Goal: Task Accomplishment & Management: Use online tool/utility

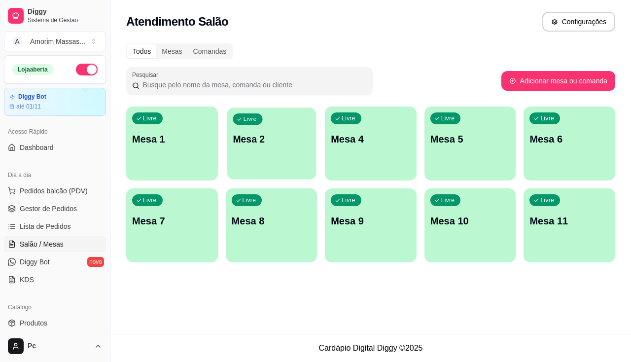
click at [263, 163] on div "Livre Mesa 2" at bounding box center [271, 138] width 89 height 60
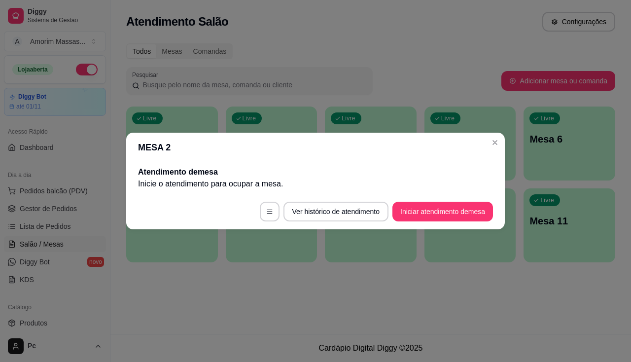
click at [426, 201] on footer "Ver histórico de atendimento Iniciar atendimento de mesa" at bounding box center [315, 212] width 379 height 36
click at [430, 208] on button "Iniciar atendimento de mesa" at bounding box center [443, 211] width 98 height 19
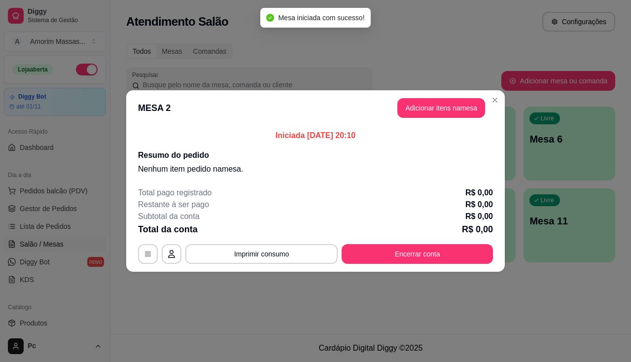
click at [423, 119] on header "MESA 2 Adicionar itens na mesa" at bounding box center [315, 108] width 379 height 36
click at [430, 106] on button "Adicionar itens na mesa" at bounding box center [441, 108] width 88 height 20
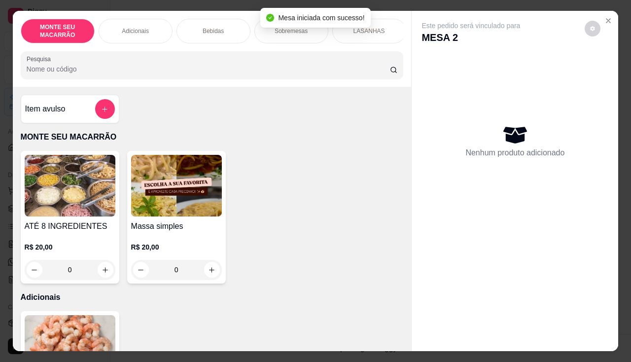
click at [171, 174] on img at bounding box center [176, 186] width 91 height 62
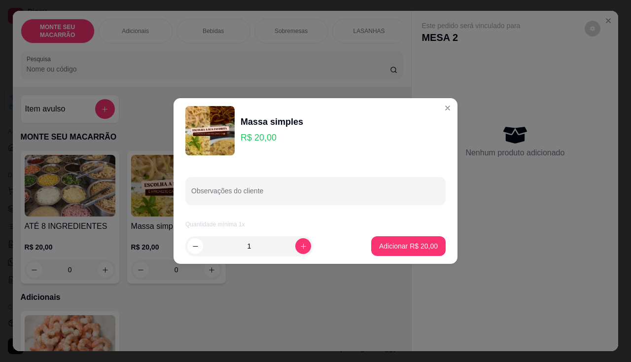
drag, startPoint x: 286, startPoint y: 246, endPoint x: 297, endPoint y: 249, distance: 11.7
click at [287, 246] on input "1" at bounding box center [249, 246] width 92 height 20
click at [300, 249] on icon "increase-product-quantity" at bounding box center [303, 246] width 7 height 7
type input "2"
click at [379, 244] on p "Adicionar R$ 40,00" at bounding box center [408, 246] width 59 height 10
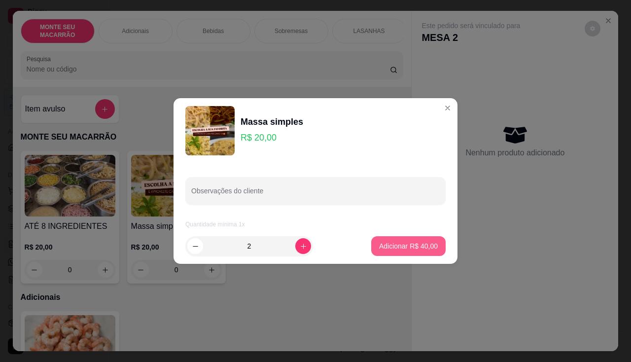
type input "2"
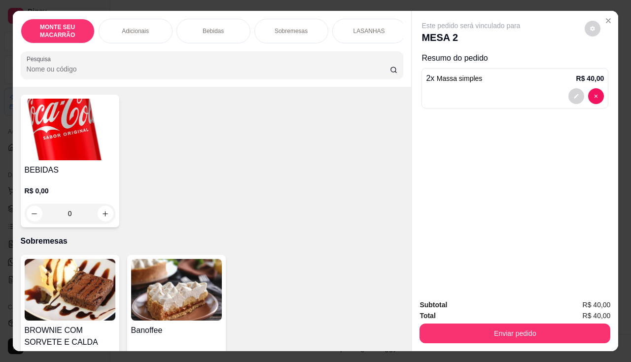
scroll to position [444, 0]
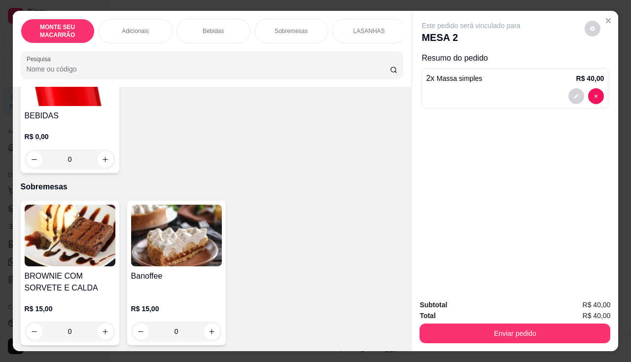
click at [197, 232] on img at bounding box center [176, 236] width 91 height 62
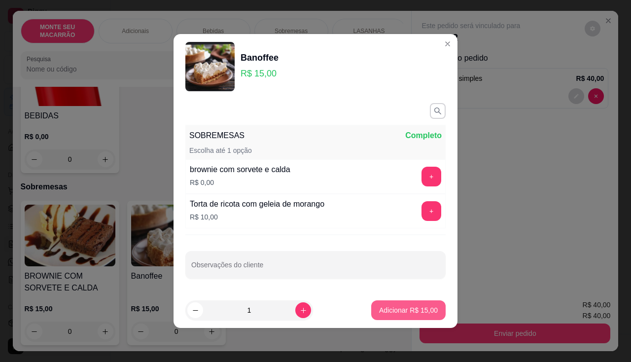
click at [411, 307] on p "Adicionar R$ 15,00" at bounding box center [408, 310] width 59 height 10
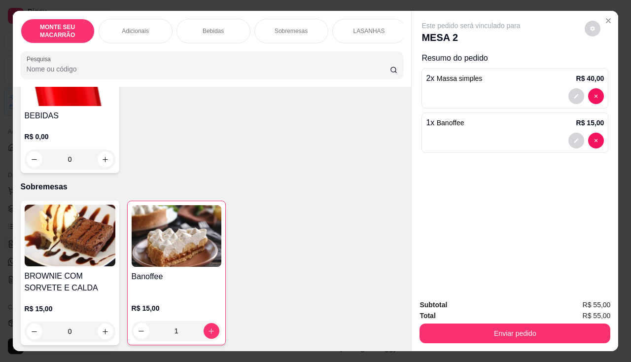
type input "1"
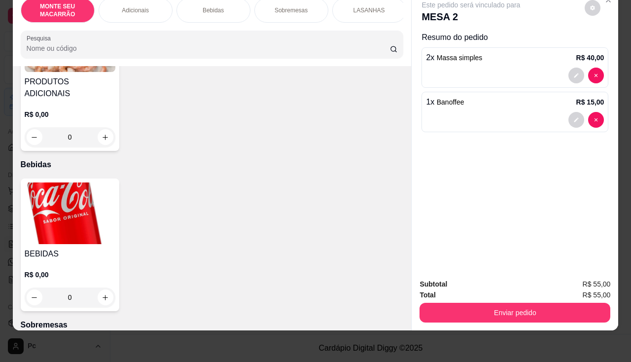
scroll to position [158, 0]
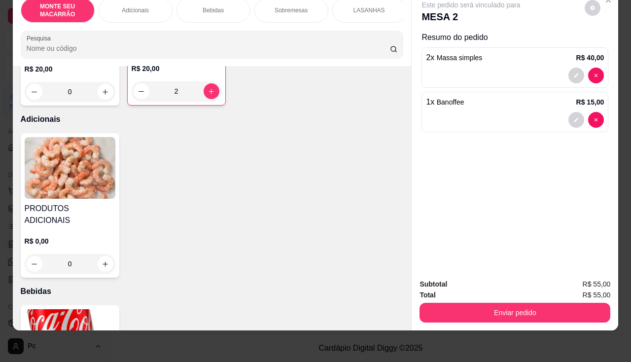
click at [65, 312] on img at bounding box center [70, 340] width 91 height 62
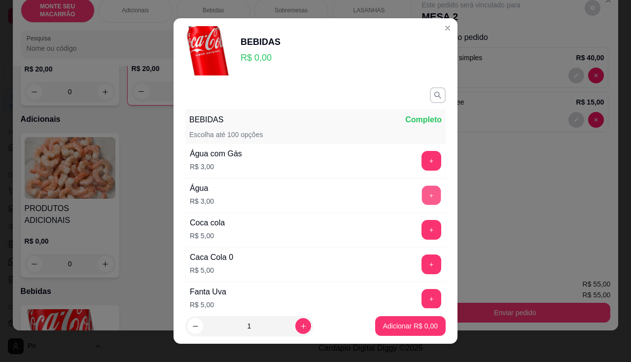
click at [422, 205] on button "+" at bounding box center [431, 194] width 19 height 19
click at [404, 327] on p "Adicionar R$ 3,00" at bounding box center [410, 326] width 55 height 10
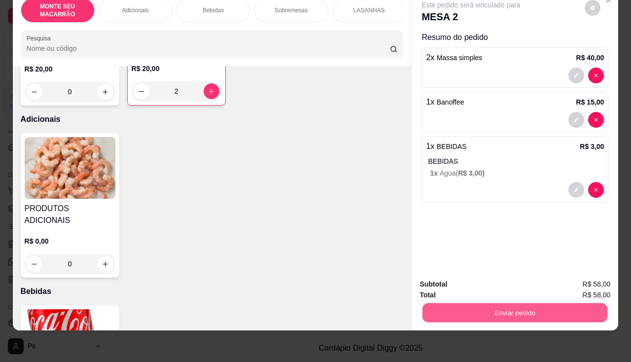
click at [479, 304] on button "Enviar pedido" at bounding box center [515, 312] width 185 height 19
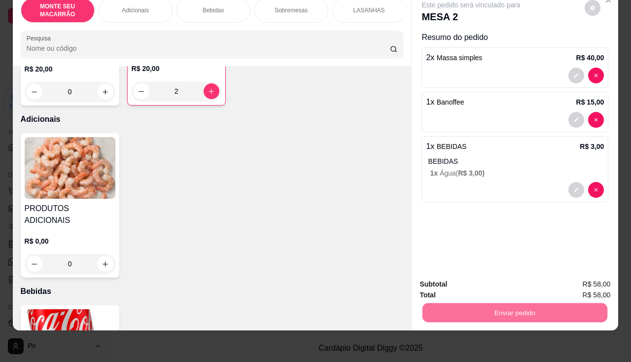
click at [588, 276] on button "Enviar pedido" at bounding box center [585, 281] width 56 height 19
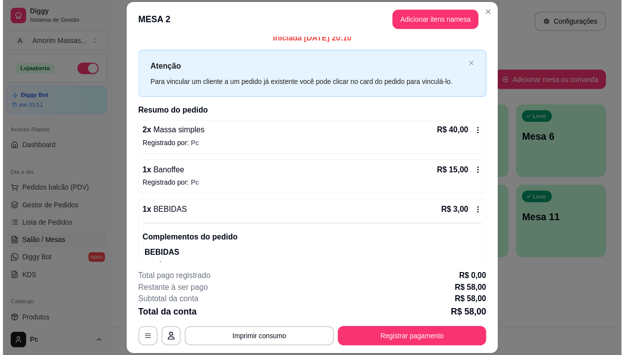
scroll to position [0, 0]
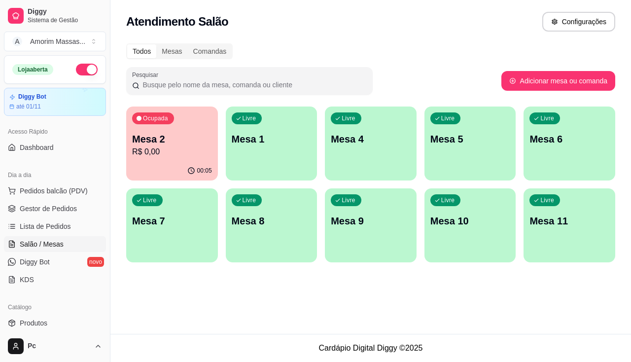
click at [159, 159] on div "Ocupada Mesa 2 R$ 0,00" at bounding box center [172, 134] width 92 height 55
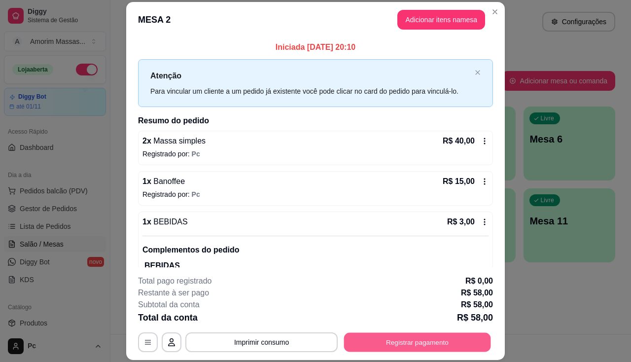
click at [395, 345] on button "Registrar pagamento" at bounding box center [417, 342] width 147 height 19
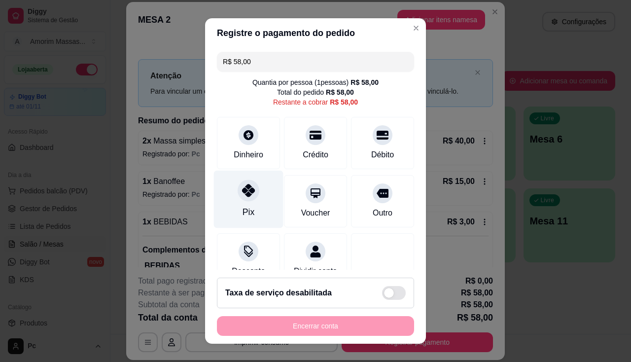
click at [251, 197] on div at bounding box center [249, 190] width 22 height 22
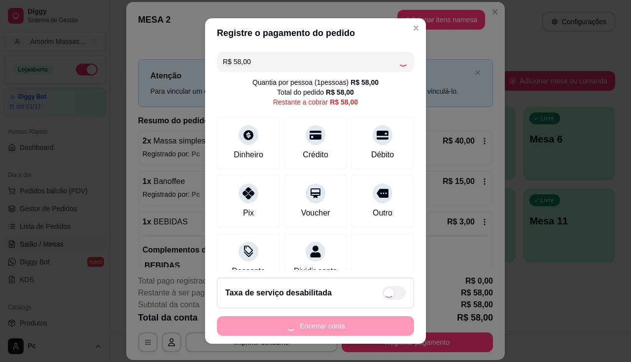
type input "R$ 0,00"
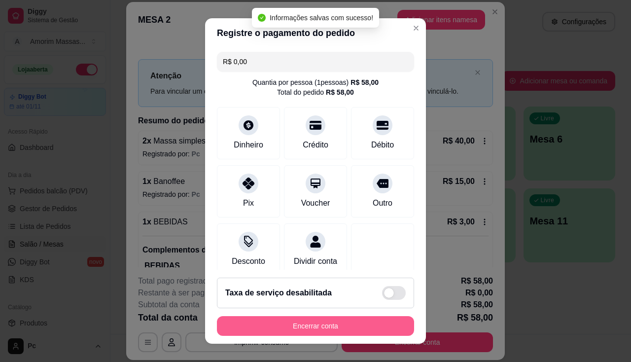
click at [287, 320] on button "Encerrar conta" at bounding box center [315, 326] width 197 height 20
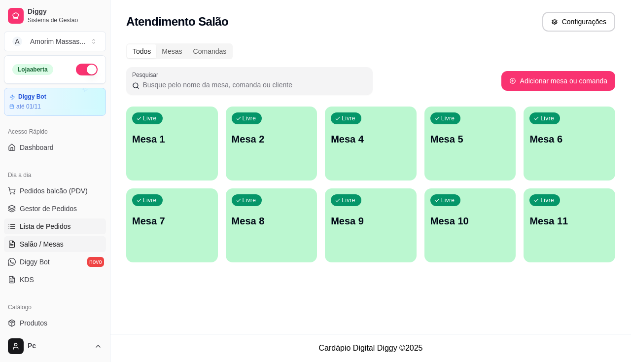
click at [43, 222] on span "Lista de Pedidos" at bounding box center [45, 226] width 51 height 10
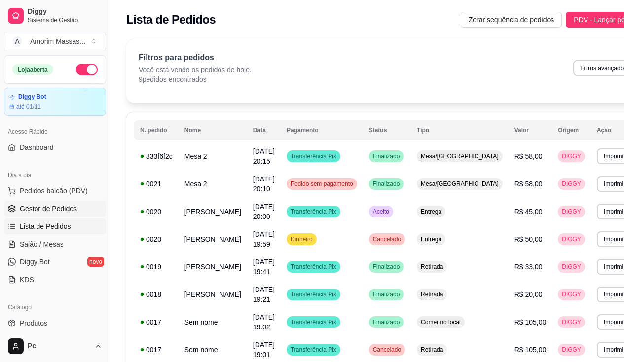
click at [49, 215] on link "Gestor de Pedidos" at bounding box center [55, 209] width 102 height 16
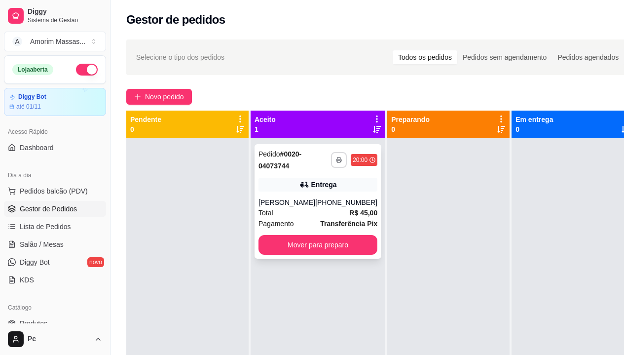
click at [331, 154] on button "button" at bounding box center [339, 160] width 16 height 16
click at [320, 199] on button "IMPRESSORA" at bounding box center [300, 193] width 69 height 15
click at [330, 235] on button "Mover para preparo" at bounding box center [317, 244] width 115 height 19
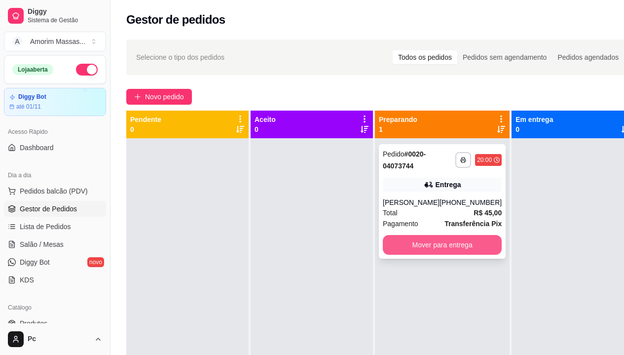
click at [404, 249] on button "Mover para entrega" at bounding box center [442, 245] width 119 height 20
